Goal: Task Accomplishment & Management: Manage account settings

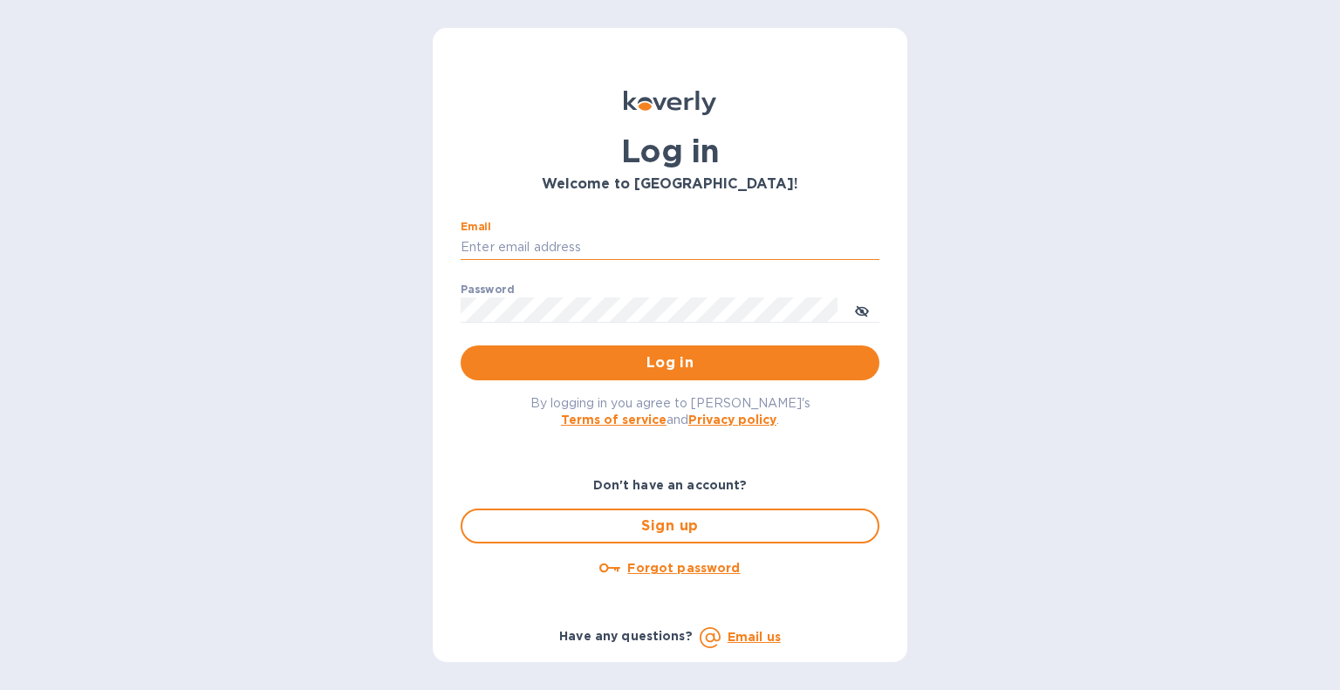
click at [574, 250] on input "Email" at bounding box center [670, 248] width 419 height 26
type input "cprocopio@italianway.us"
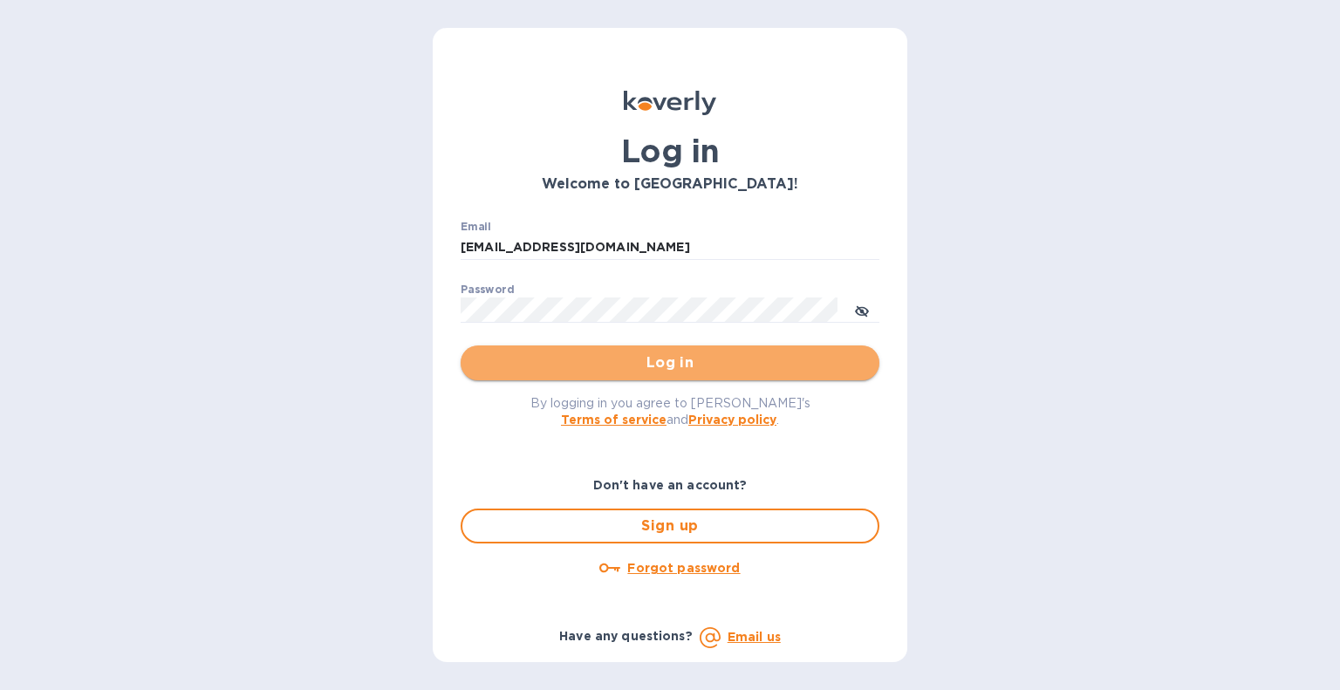
click at [709, 358] on span "Log in" at bounding box center [670, 363] width 391 height 21
